Goal: Navigation & Orientation: Find specific page/section

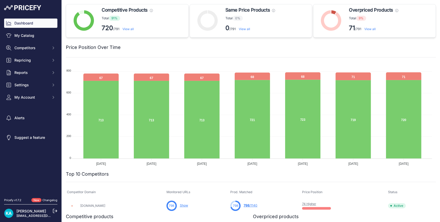
click at [366, 29] on link "View all" at bounding box center [369, 29] width 11 height 4
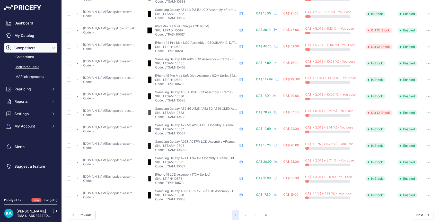
scroll to position [169, 0]
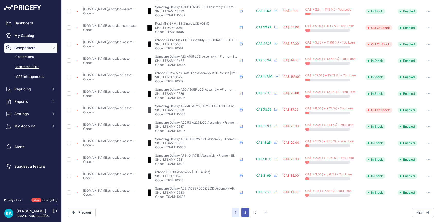
click at [243, 213] on button "2" at bounding box center [245, 212] width 8 height 9
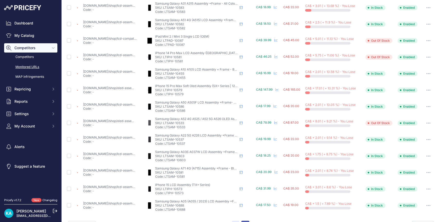
scroll to position [182, 0]
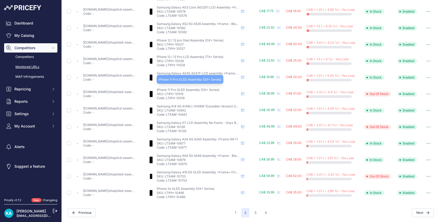
scroll to position [169, 0]
click at [253, 211] on button "3" at bounding box center [255, 212] width 8 height 9
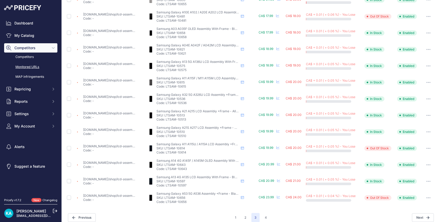
scroll to position [169, 0]
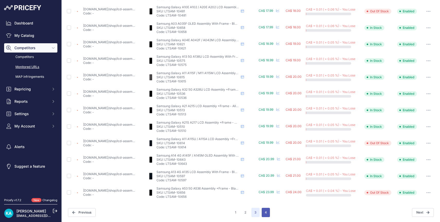
click at [264, 213] on button "4" at bounding box center [265, 212] width 8 height 9
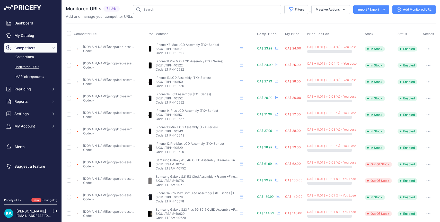
click at [31, 7] on img at bounding box center [22, 7] width 37 height 5
